Goal: Communication & Community: Ask a question

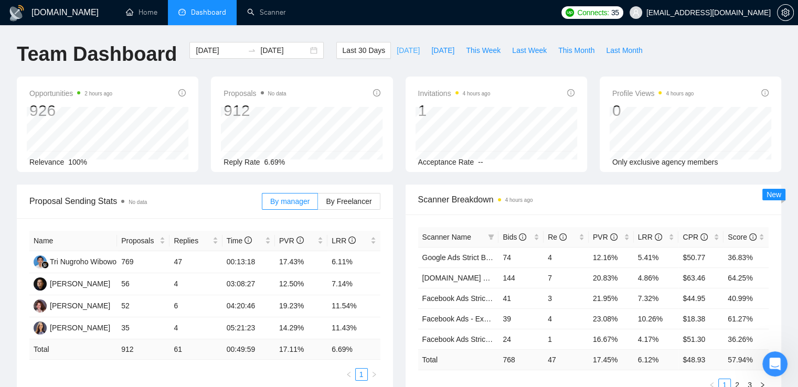
scroll to position [52, 0]
click at [397, 51] on span "[DATE]" at bounding box center [408, 51] width 23 height 12
type input "[DATE]"
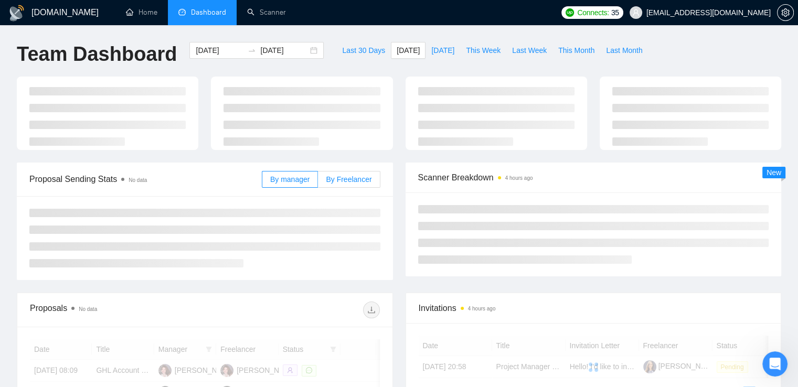
click at [328, 181] on label "By Freelancer" at bounding box center [349, 179] width 62 height 17
click at [318, 182] on input "By Freelancer" at bounding box center [318, 182] width 0 height 0
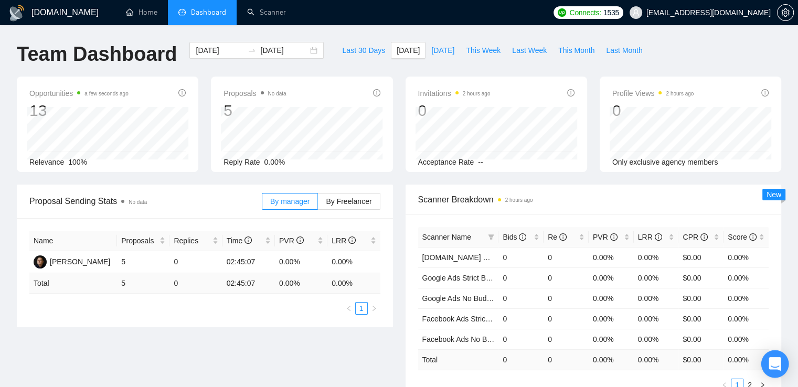
click at [776, 362] on icon "Open Intercom Messenger" at bounding box center [775, 364] width 12 height 14
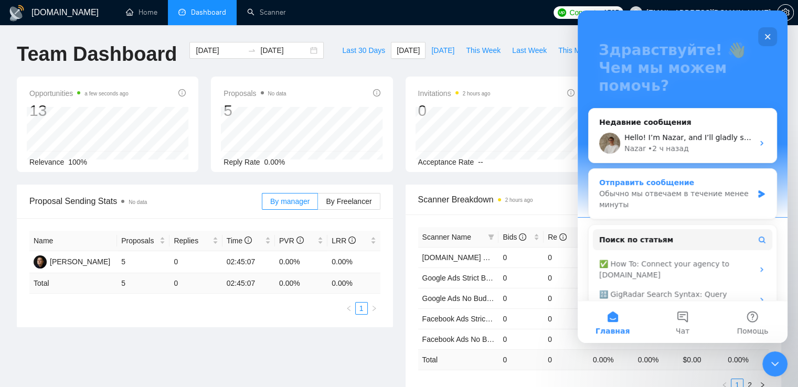
scroll to position [105, 0]
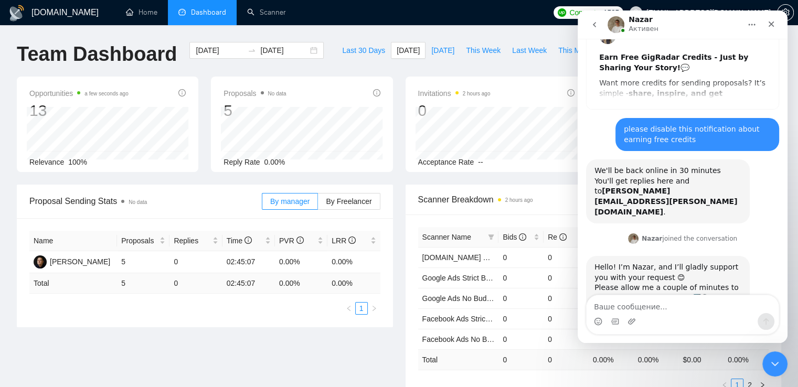
scroll to position [52, 0]
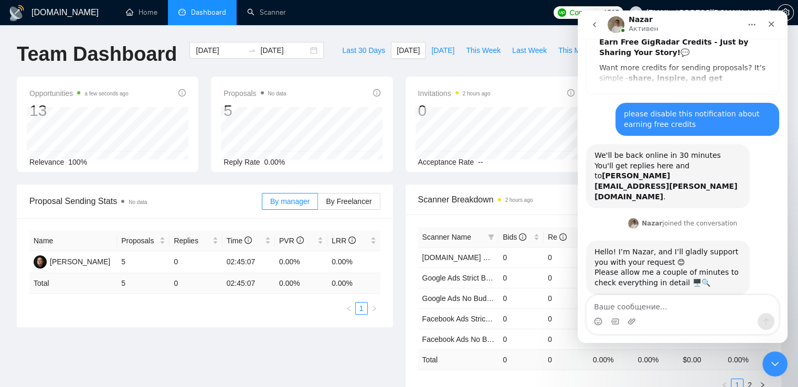
click at [652, 313] on textarea "Ваше сообщение..." at bounding box center [683, 304] width 192 height 18
type textarea ","
type textarea "?"
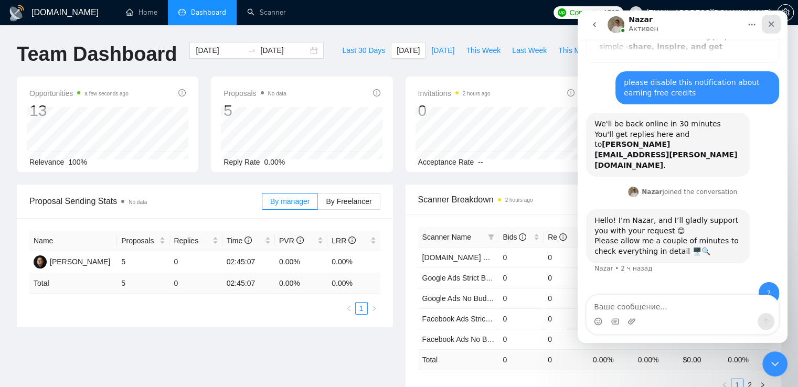
click at [775, 27] on icon "Закрыть" at bounding box center [771, 24] width 8 height 8
